Goal: Information Seeking & Learning: Check status

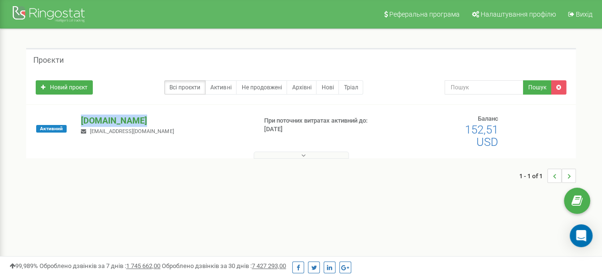
click at [117, 119] on p "[DOMAIN_NAME]" at bounding box center [165, 121] width 168 height 12
click at [47, 128] on span "Активний" at bounding box center [51, 129] width 30 height 8
click at [119, 116] on p "[DOMAIN_NAME]" at bounding box center [165, 121] width 168 height 12
click at [103, 119] on p "[DOMAIN_NAME]" at bounding box center [165, 121] width 168 height 12
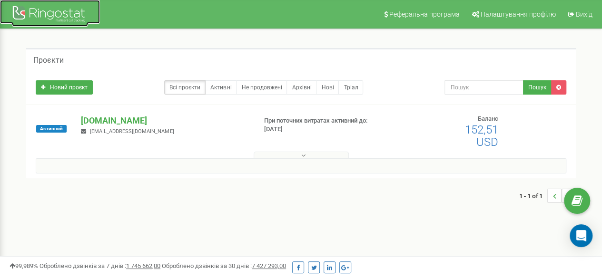
click at [25, 12] on div at bounding box center [50, 15] width 76 height 23
click at [123, 116] on p "[DOMAIN_NAME]" at bounding box center [165, 121] width 168 height 12
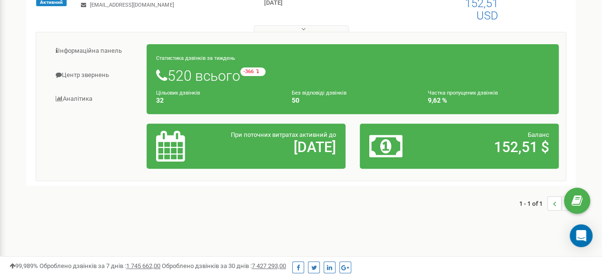
scroll to position [127, 0]
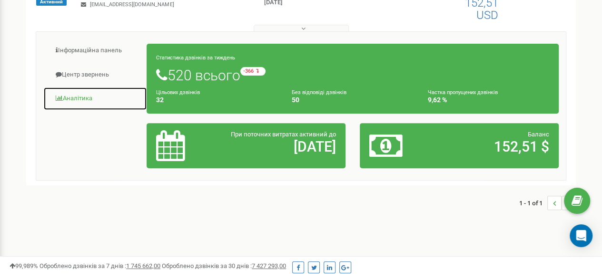
click at [84, 94] on link "Аналiтика" at bounding box center [95, 98] width 104 height 23
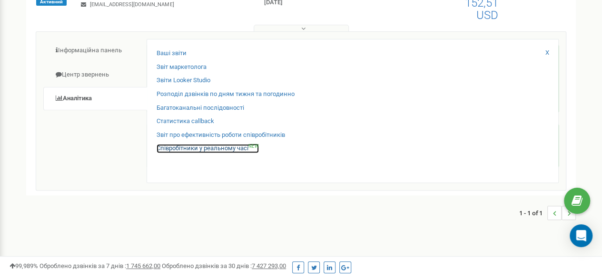
click at [230, 145] on link "Співробітники у реальному часі NEW" at bounding box center [208, 148] width 102 height 9
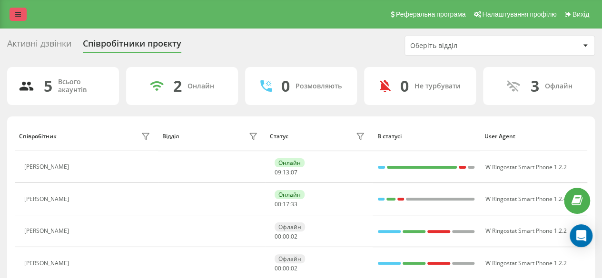
click at [18, 10] on link at bounding box center [18, 14] width 17 height 13
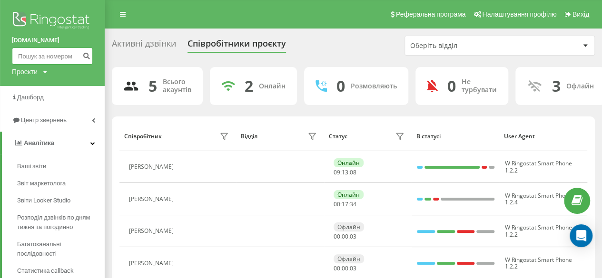
click at [29, 54] on input at bounding box center [52, 56] width 81 height 17
paste input "0637506736"
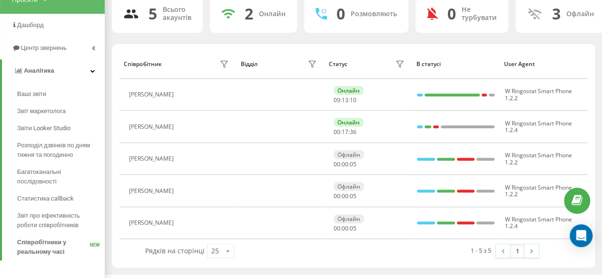
scroll to position [79, 0]
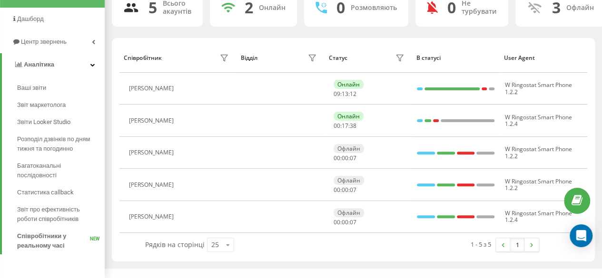
type input "0637506736"
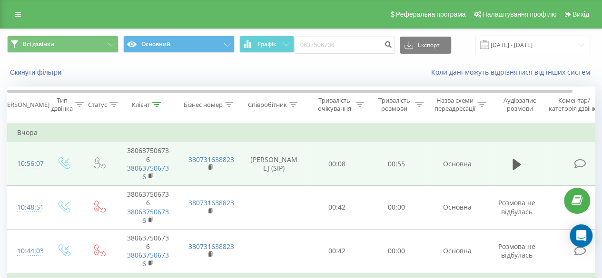
click at [323, 164] on td "00:08" at bounding box center [336, 164] width 59 height 44
click at [510, 163] on button at bounding box center [517, 165] width 14 height 14
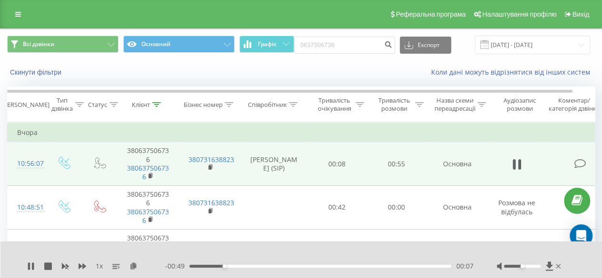
click at [326, 79] on div "Скинути фільтри Коли дані можуть відрізнятися вiд інших систем" at bounding box center [300, 72] width 601 height 23
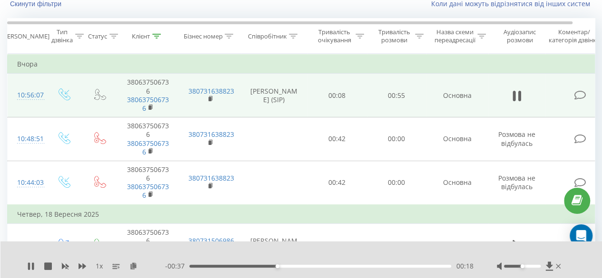
scroll to position [71, 0]
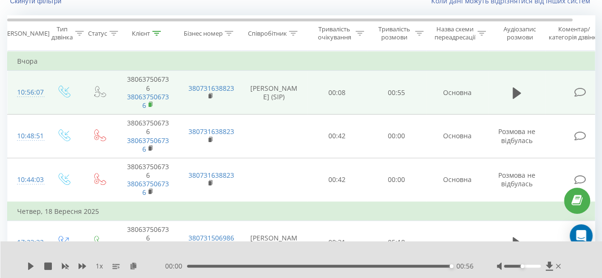
click at [148, 103] on rect at bounding box center [149, 105] width 3 height 4
